Goal: Information Seeking & Learning: Learn about a topic

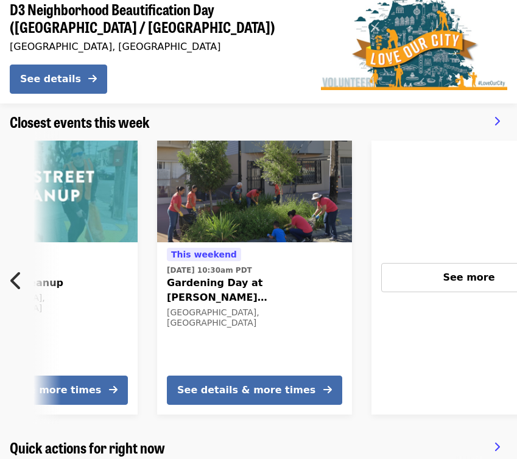
scroll to position [0, 701]
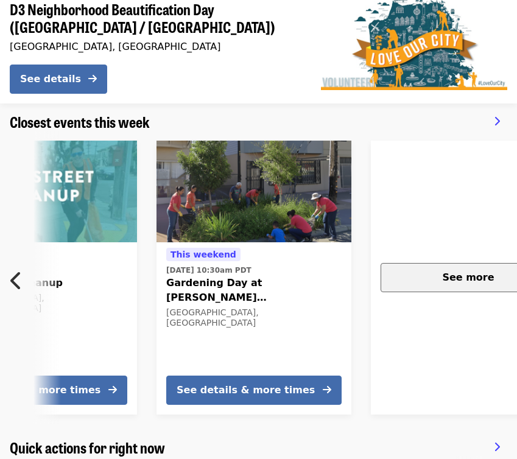
click at [441, 269] on button "See more" at bounding box center [468, 277] width 175 height 29
click at [445, 273] on div "See more" at bounding box center [468, 277] width 155 height 15
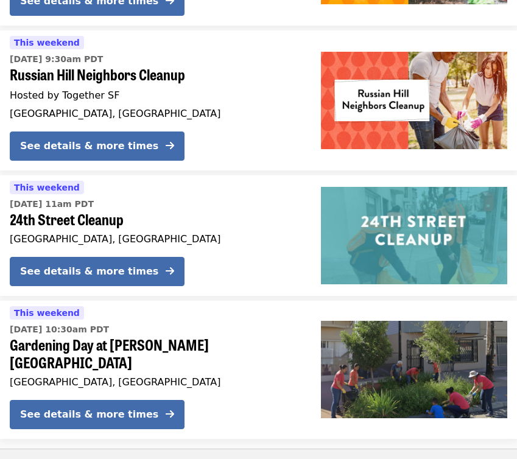
scroll to position [327, 0]
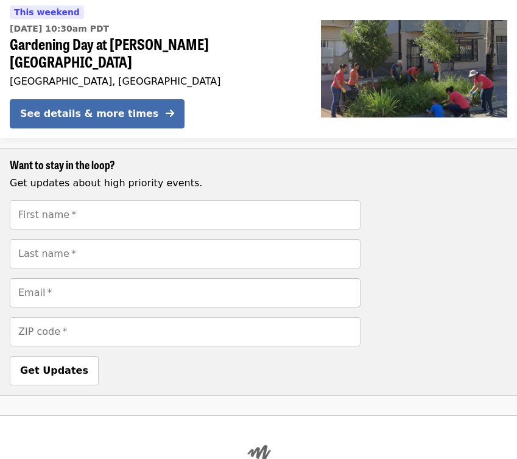
scroll to position [856, 0]
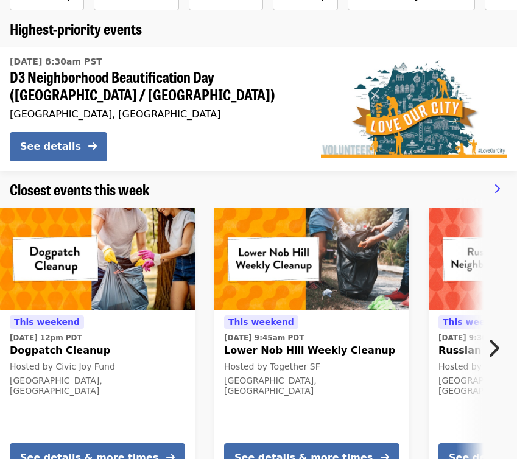
scroll to position [151, 0]
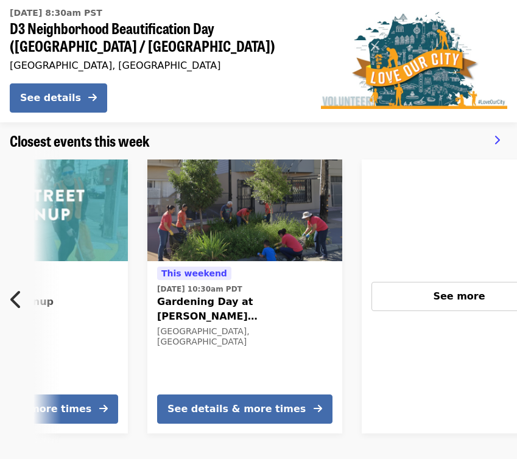
scroll to position [0, 701]
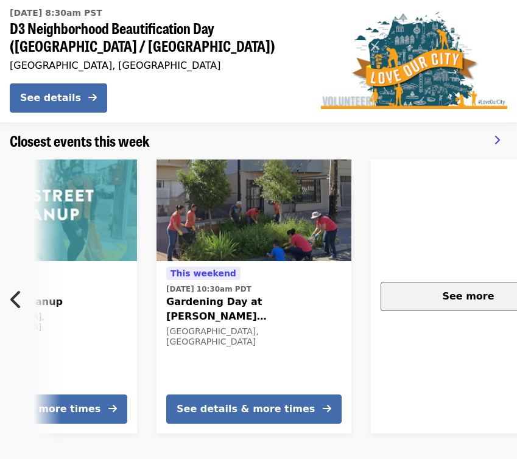
click at [429, 300] on div "See more" at bounding box center [468, 296] width 155 height 15
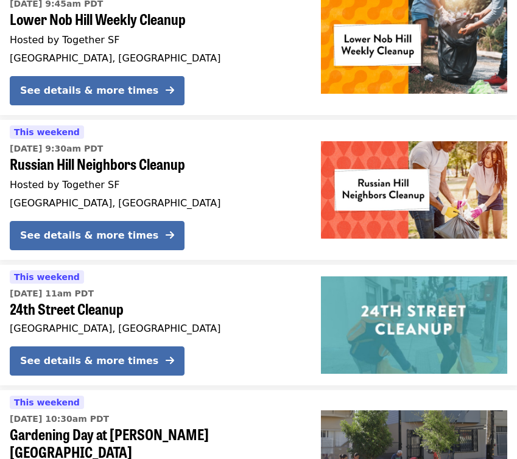
scroll to position [369, 0]
